Goal: Entertainment & Leisure: Consume media (video, audio)

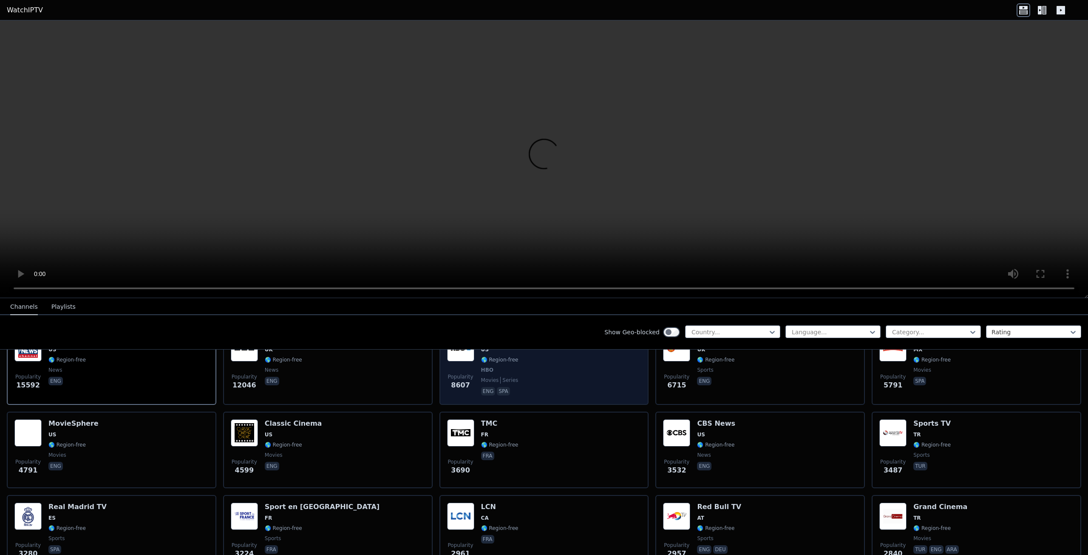
scroll to position [128, 0]
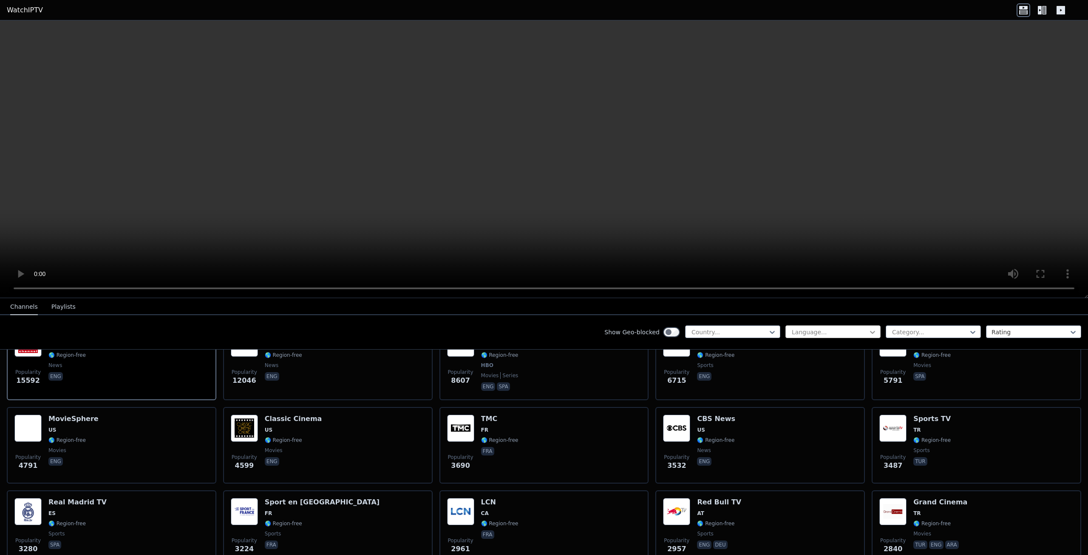
click at [870, 332] on icon at bounding box center [872, 332] width 5 height 3
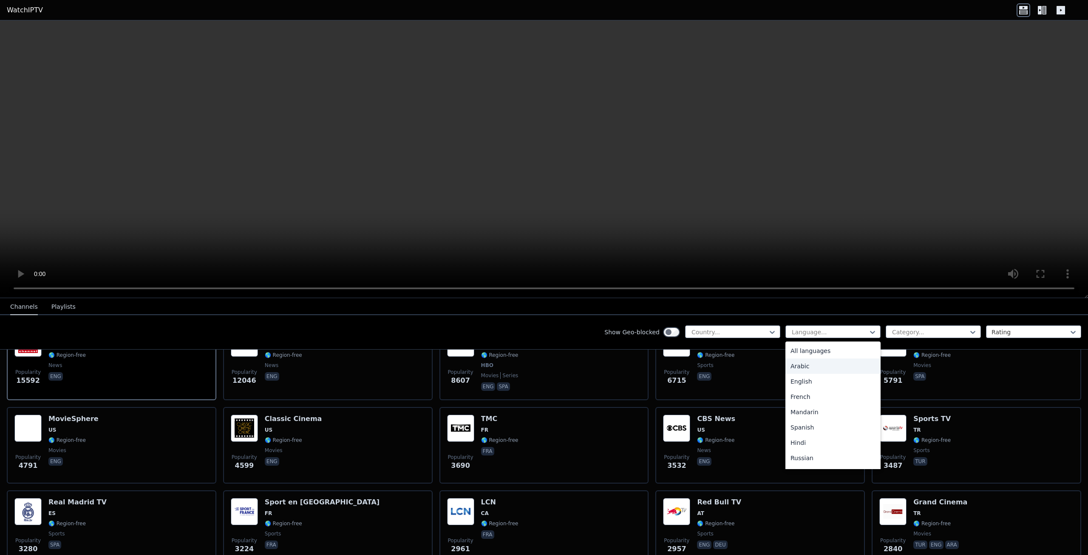
click at [795, 365] on div "Arabic" at bounding box center [833, 365] width 95 height 15
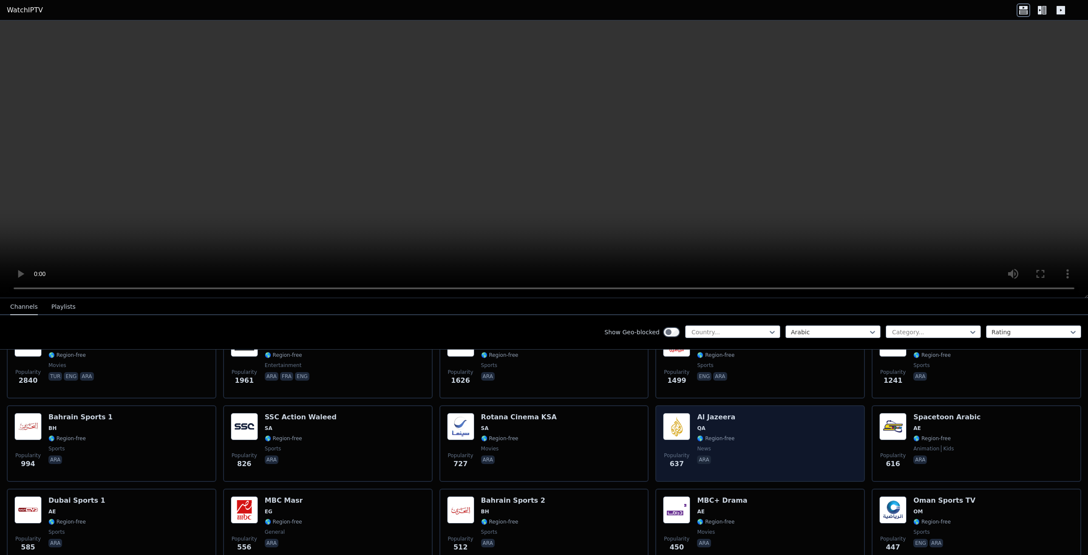
click at [707, 425] on span "QA" at bounding box center [716, 428] width 38 height 7
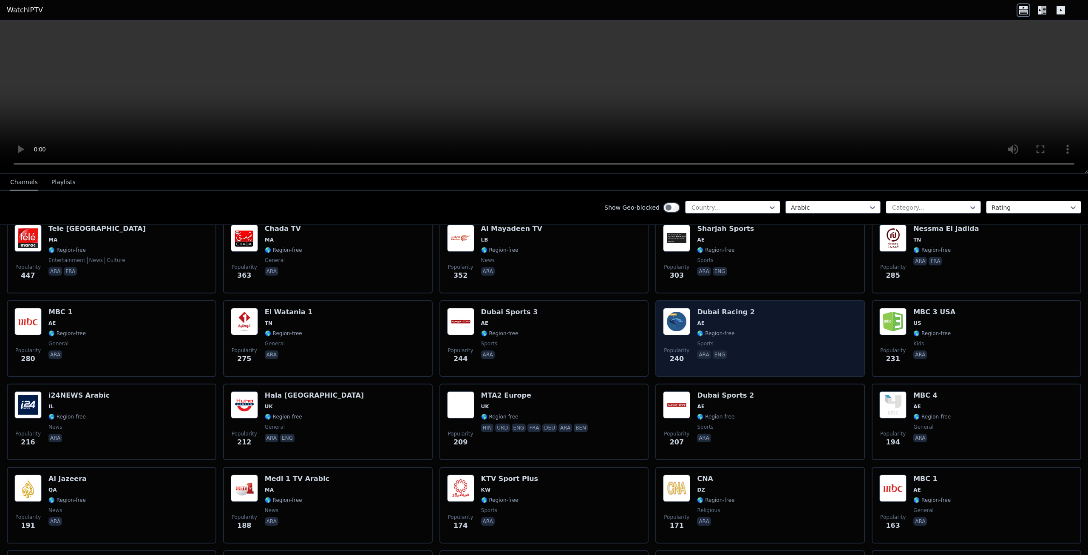
scroll to position [425, 0]
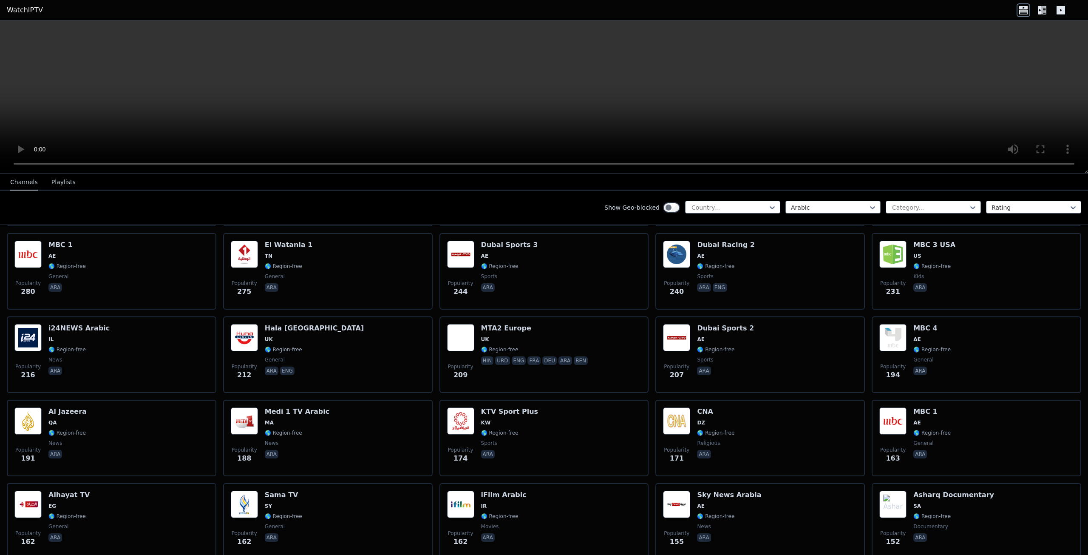
click at [537, 129] on video at bounding box center [544, 96] width 1088 height 153
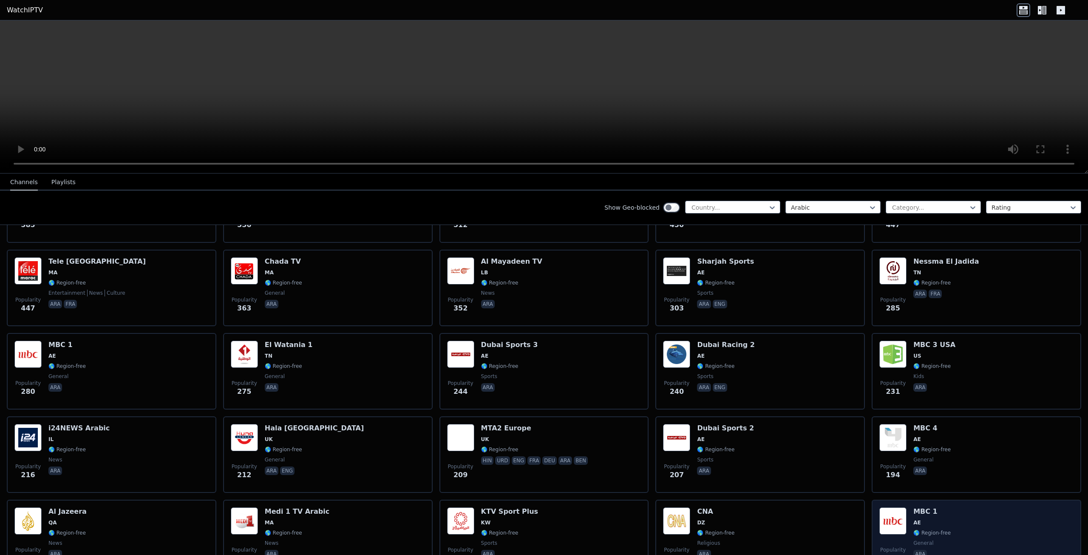
scroll to position [340, 0]
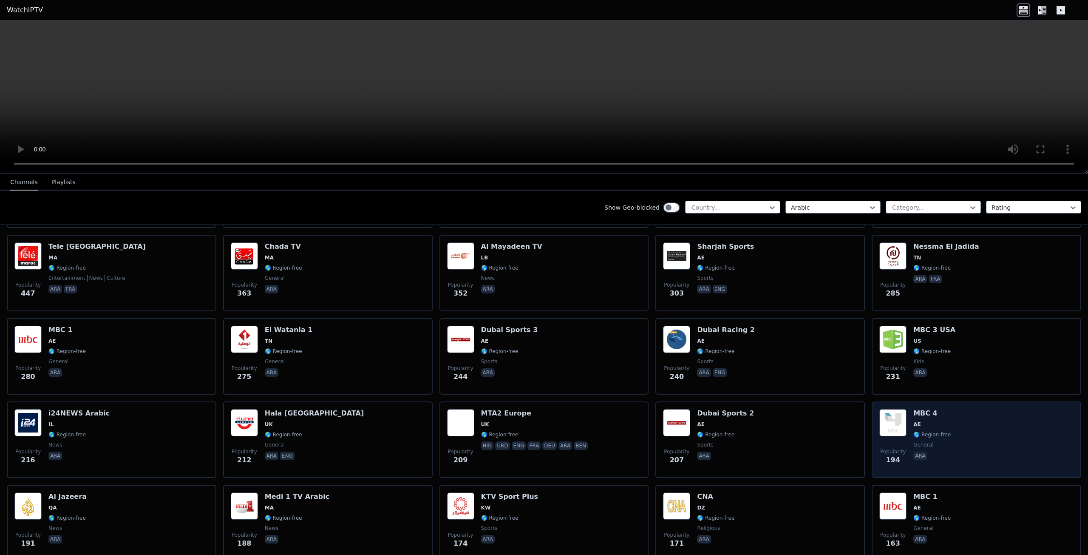
click at [914, 431] on span "🌎 Region-free" at bounding box center [932, 434] width 37 height 7
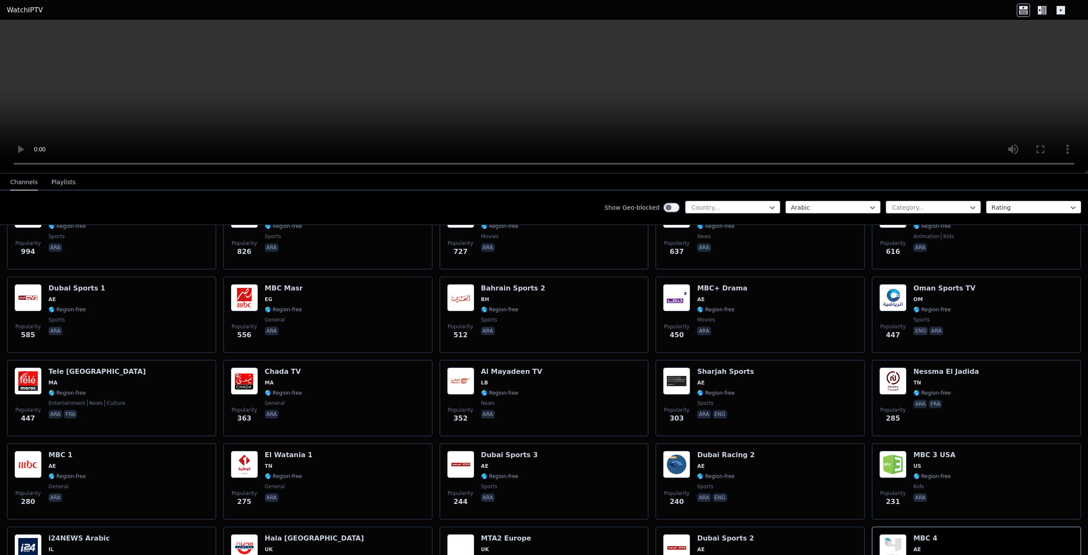
scroll to position [213, 0]
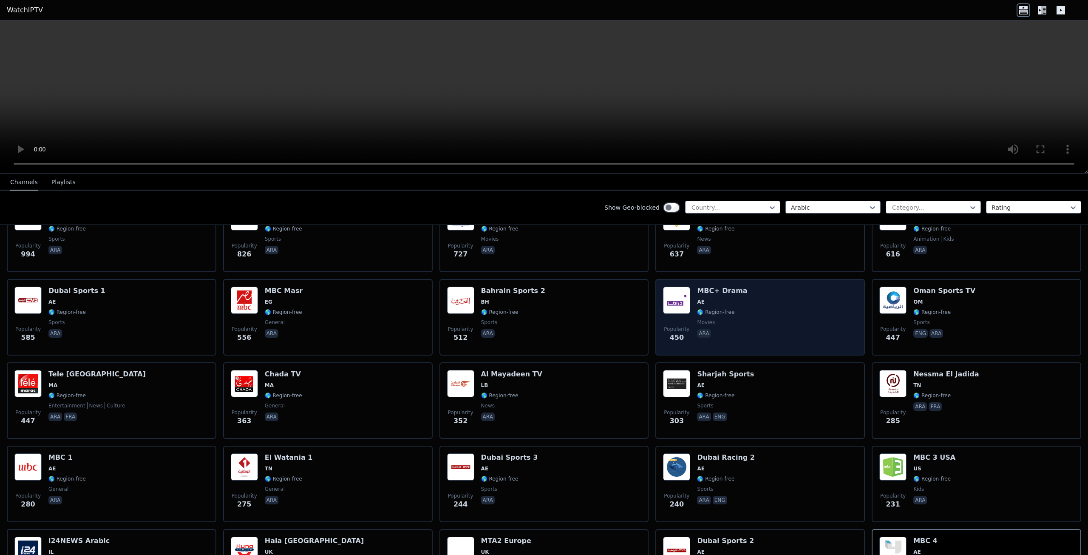
click at [726, 319] on span "movies" at bounding box center [722, 322] width 50 height 7
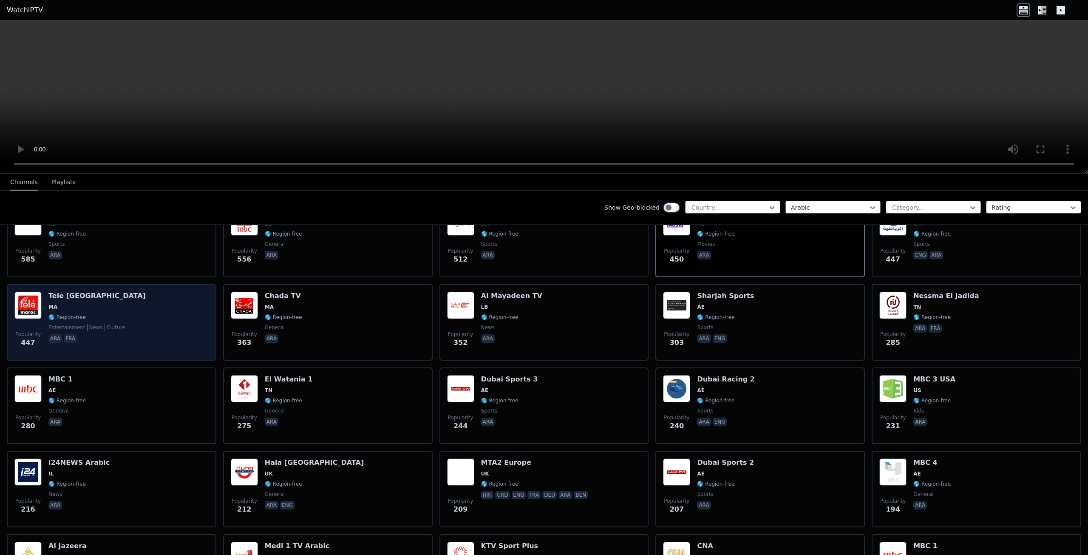
scroll to position [298, 0]
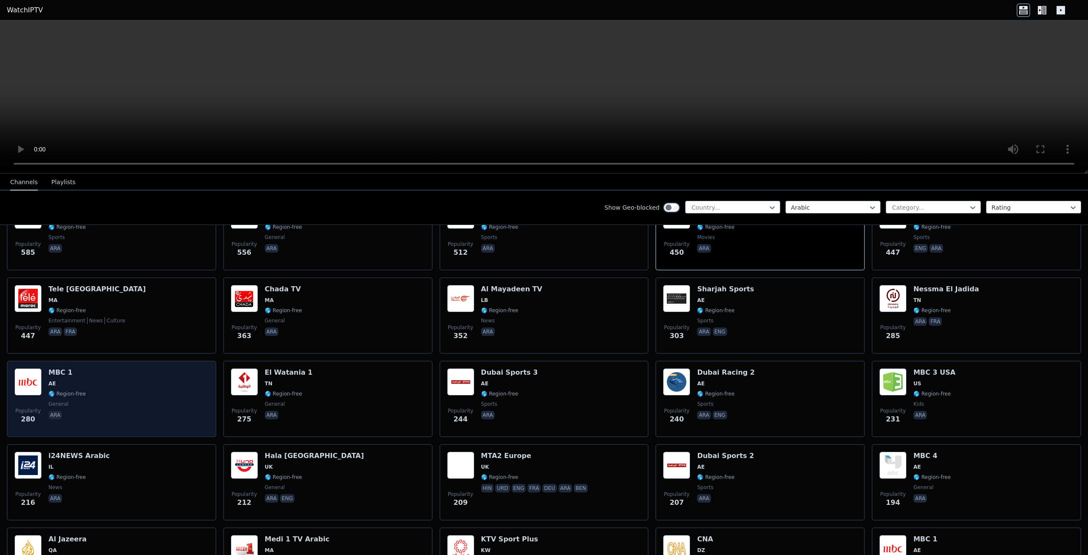
click at [61, 370] on div "MBC 1 AE 🌎 Region-free general ara" at bounding box center [66, 398] width 37 height 61
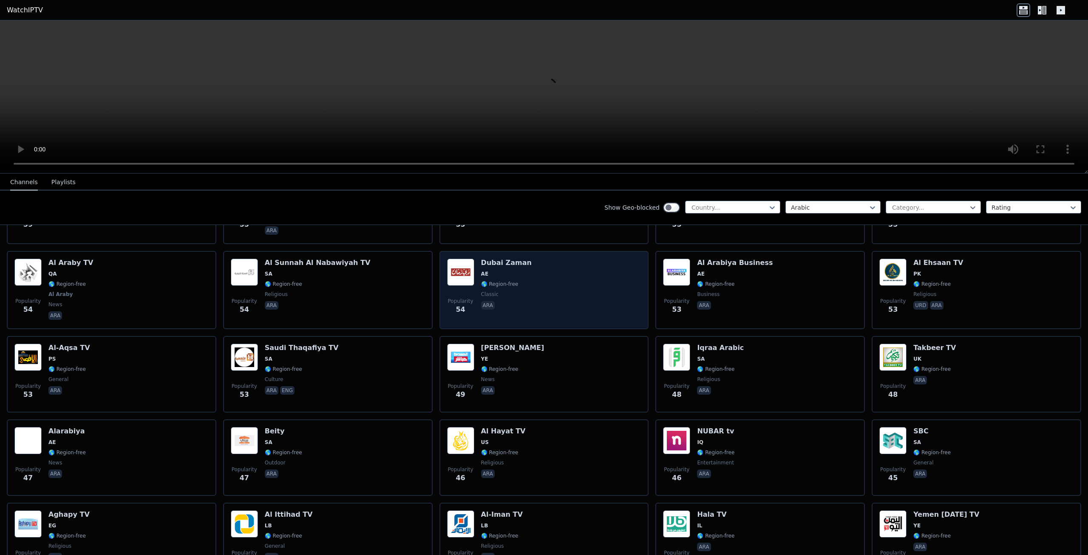
scroll to position [1998, 0]
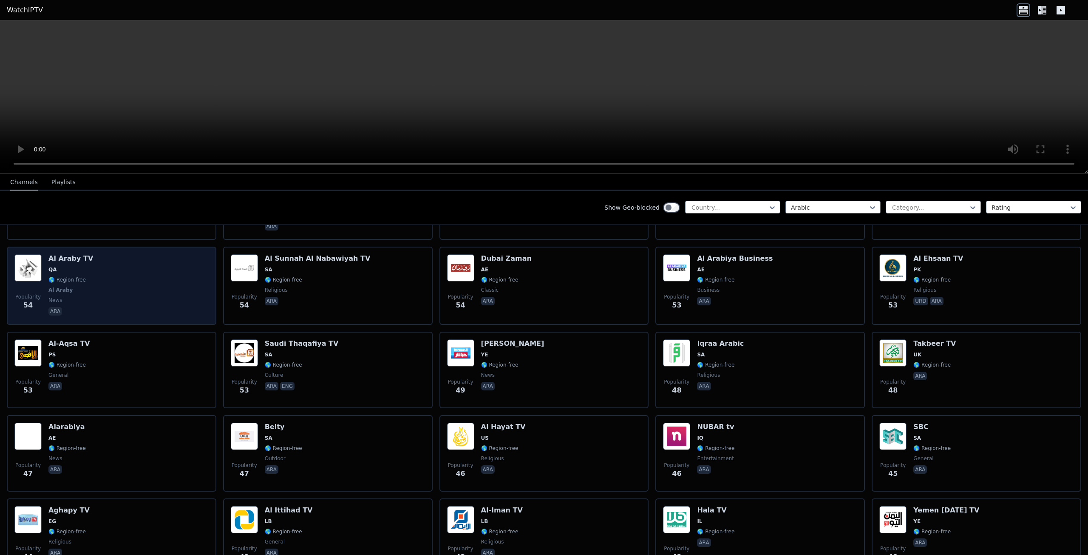
click at [84, 279] on div "Al Araby TV QA 🌎 Region-free Al Araby news ara" at bounding box center [70, 285] width 45 height 63
click at [119, 298] on div "Popularity 54 Al Araby TV QA 🌎 Region-free Al Araby news ara" at bounding box center [111, 285] width 194 height 63
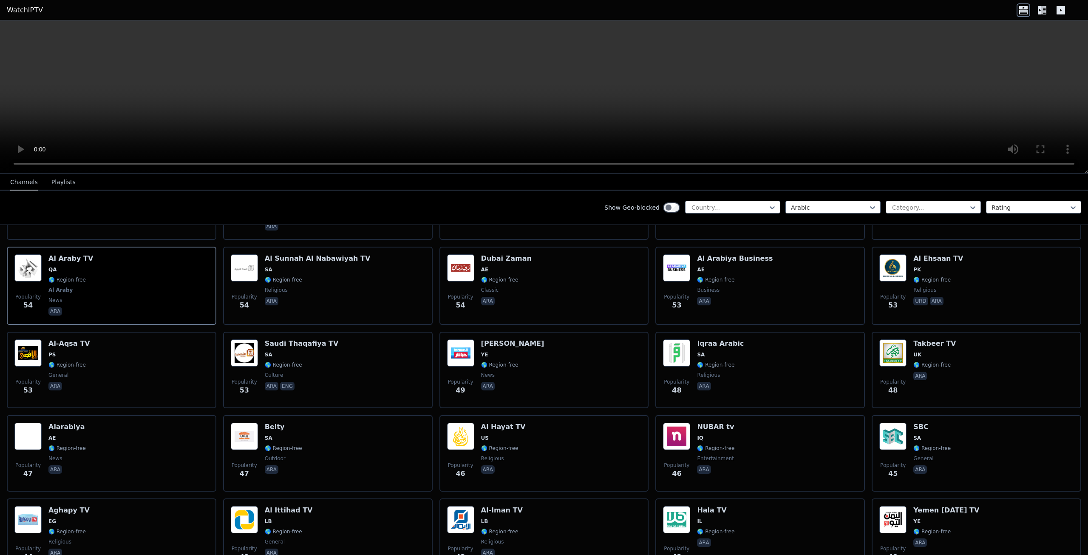
click at [503, 111] on video at bounding box center [544, 96] width 1088 height 153
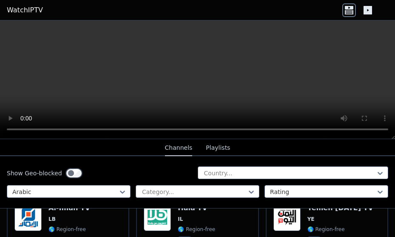
scroll to position [6137, 0]
